Goal: Transaction & Acquisition: Purchase product/service

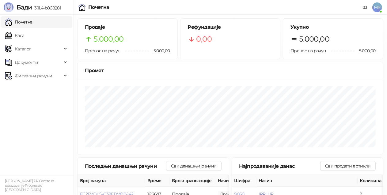
click at [6, 138] on ul "Почетна [PERSON_NAME] Документи Фискални рачуни" at bounding box center [37, 95] width 74 height 161
click at [24, 36] on link "Каса" at bounding box center [14, 35] width 19 height 12
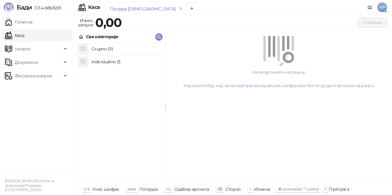
click at [121, 47] on h4 "Grupno (11)" at bounding box center [126, 49] width 69 height 10
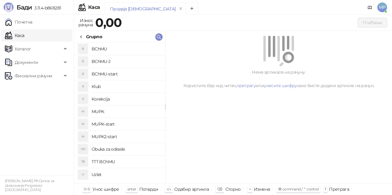
click at [122, 123] on h4 "MUPK-start" at bounding box center [126, 124] width 69 height 10
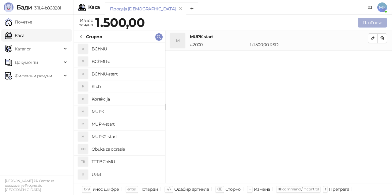
click at [378, 23] on button "Плаћање" at bounding box center [372, 23] width 29 height 10
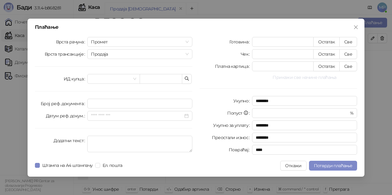
click at [312, 78] on button "Прикажи све начине плаћања" at bounding box center [304, 77] width 105 height 7
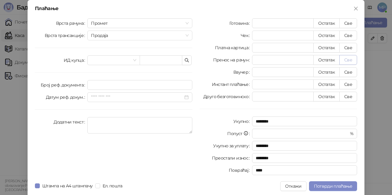
click at [344, 59] on button "Све" at bounding box center [348, 60] width 18 height 10
type input "****"
click at [335, 187] on span "Потврди плаћање" at bounding box center [333, 187] width 38 height 6
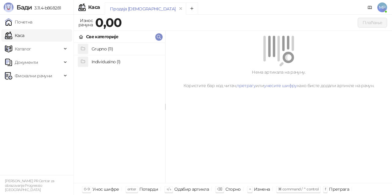
click at [116, 47] on h4 "Grupno (11)" at bounding box center [126, 49] width 69 height 10
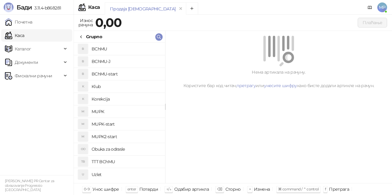
click at [116, 110] on h4 "MUPK" at bounding box center [126, 112] width 69 height 10
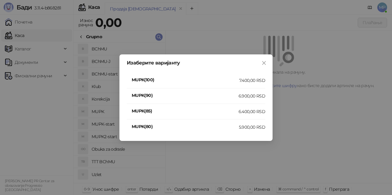
click at [262, 80] on div "7.400,00 RSD" at bounding box center [252, 80] width 26 height 7
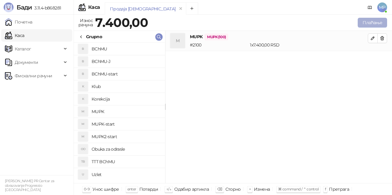
click at [375, 25] on button "Плаћање" at bounding box center [372, 23] width 29 height 10
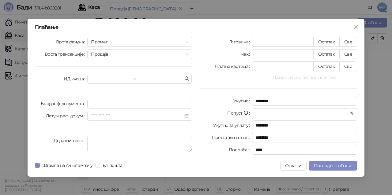
click at [301, 75] on button "Прикажи све начине плаћања" at bounding box center [304, 77] width 105 height 7
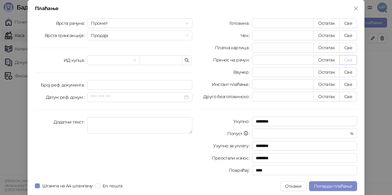
click at [349, 61] on button "Све" at bounding box center [348, 60] width 18 height 10
type input "****"
click at [339, 187] on span "Потврди плаћање" at bounding box center [333, 187] width 38 height 6
